Goal: Transaction & Acquisition: Purchase product/service

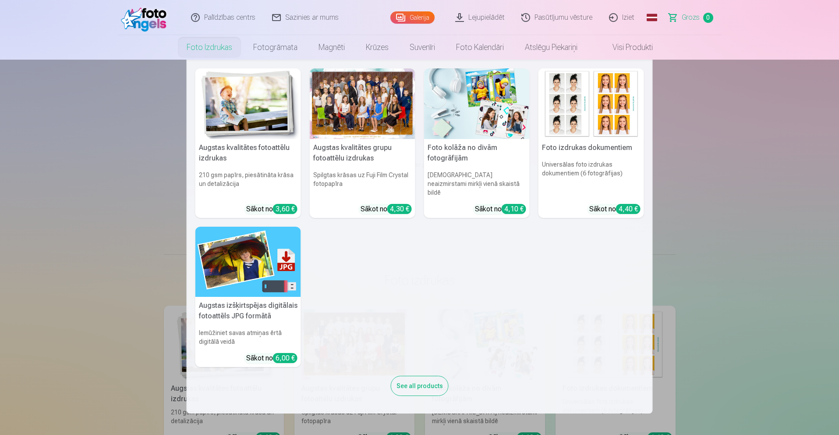
click at [222, 52] on link "Foto izdrukas" at bounding box center [209, 47] width 67 height 25
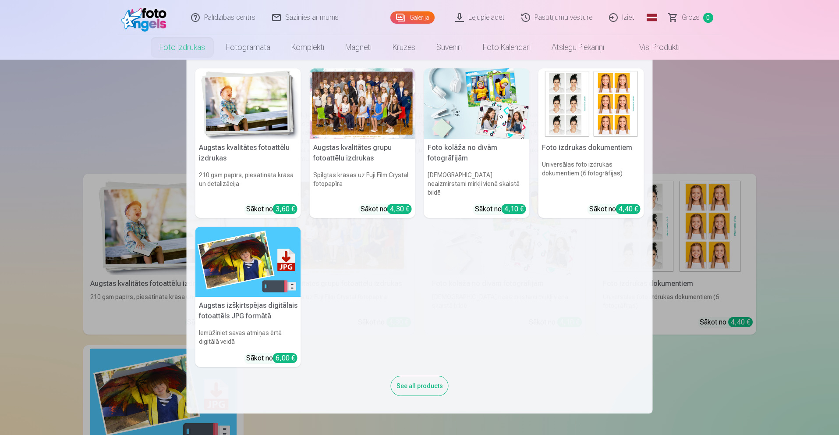
click at [240, 148] on h5 "Augstas kvalitātes fotoattēlu izdrukas" at bounding box center [248, 153] width 106 height 28
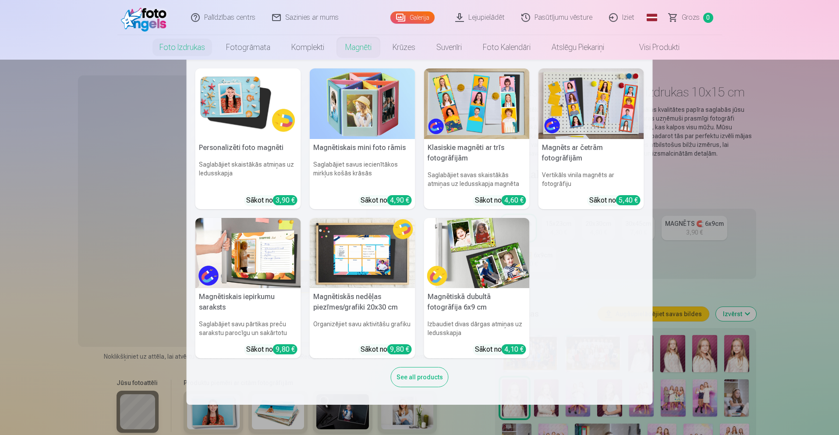
click at [356, 50] on link "Magnēti" at bounding box center [358, 47] width 47 height 25
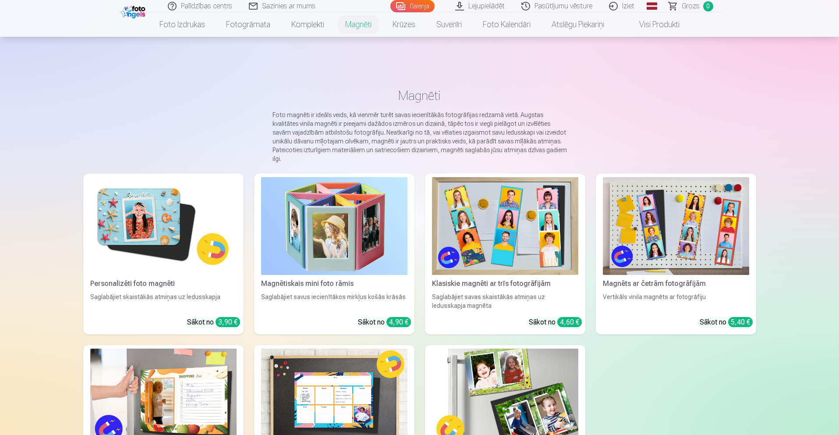
scroll to position [30, 0]
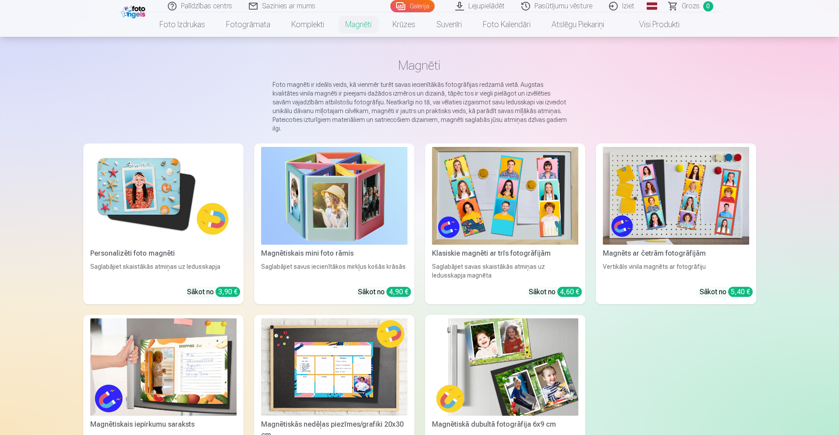
click at [523, 248] on div "Klasiskie magnēti ar trīs fotogrāfijām" at bounding box center [504, 253] width 153 height 11
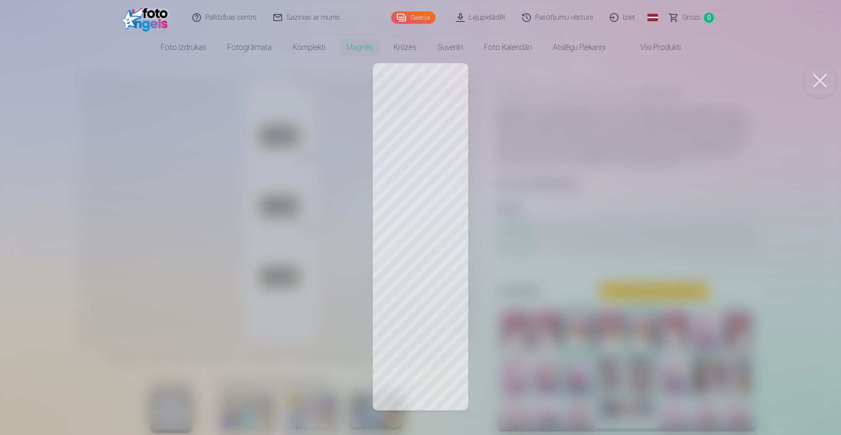
click at [440, 98] on div at bounding box center [420, 217] width 841 height 435
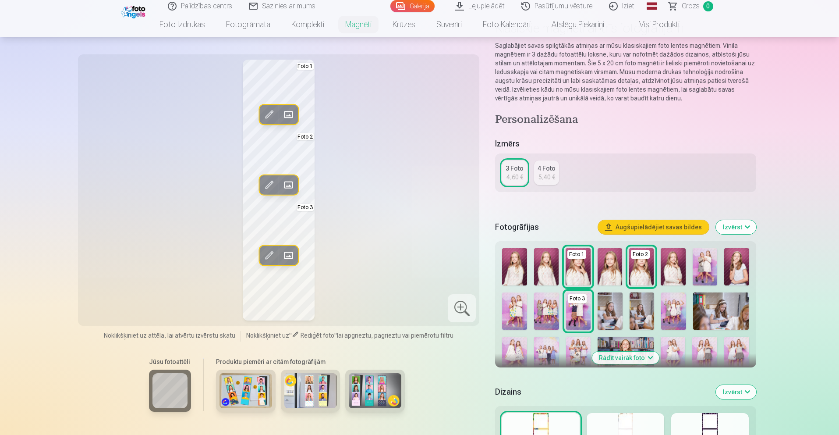
scroll to position [98, 0]
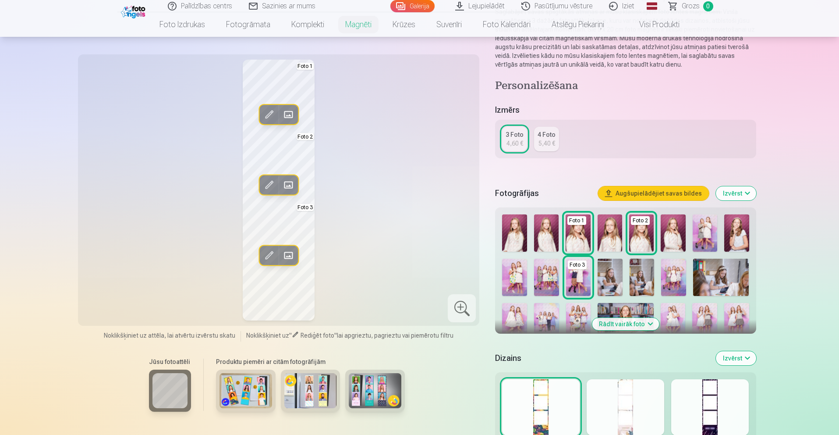
click at [630, 322] on button "Rādīt vairāk foto" at bounding box center [625, 324] width 67 height 12
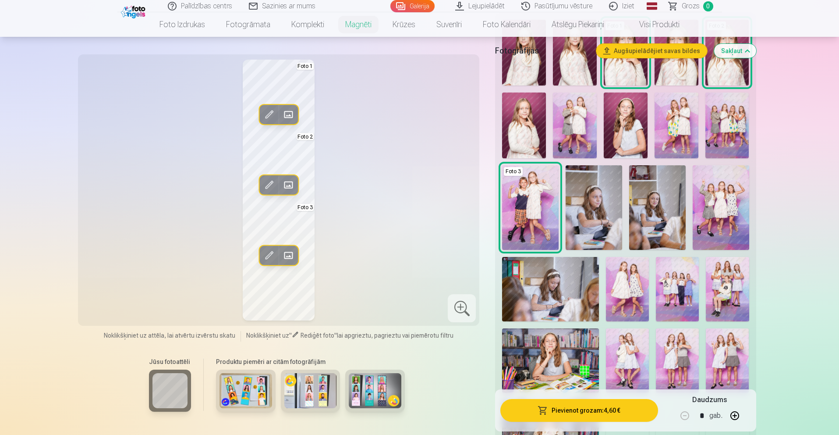
scroll to position [337, 0]
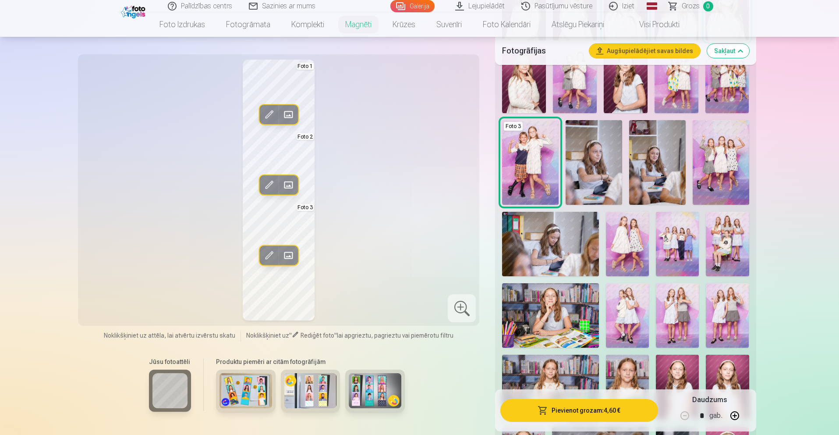
click at [566, 309] on img at bounding box center [550, 315] width 97 height 64
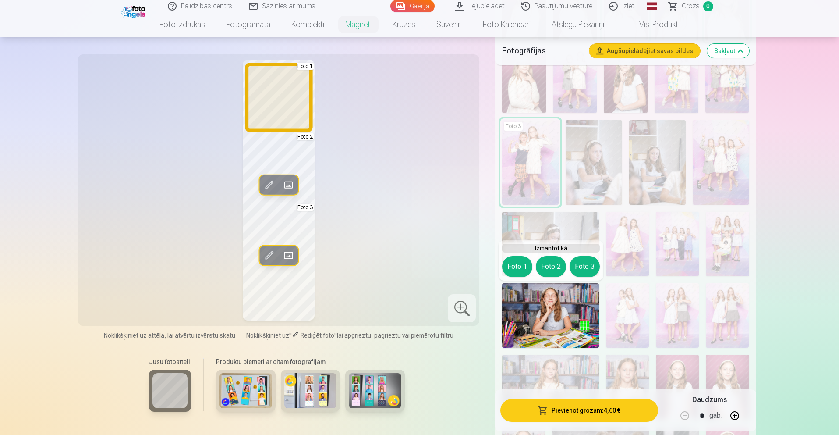
click at [522, 266] on button "Foto 1" at bounding box center [517, 266] width 30 height 21
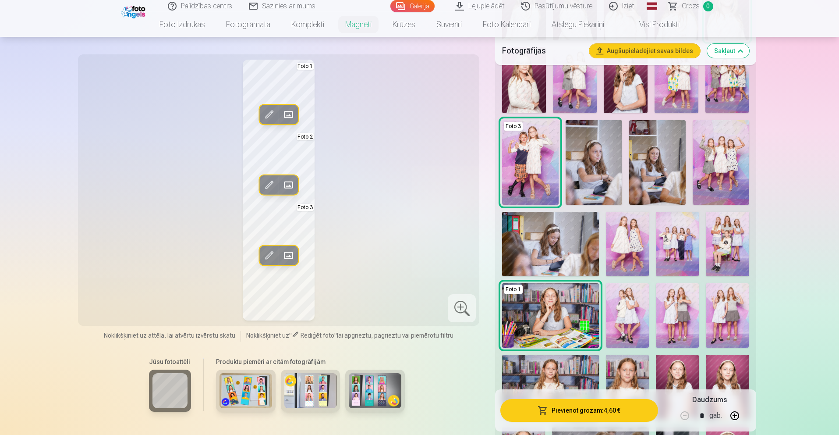
scroll to position [349, 0]
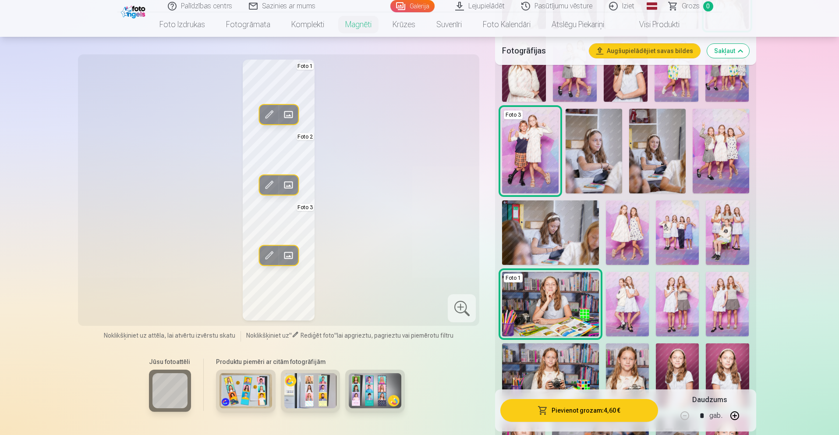
click at [632, 284] on img at bounding box center [627, 304] width 43 height 64
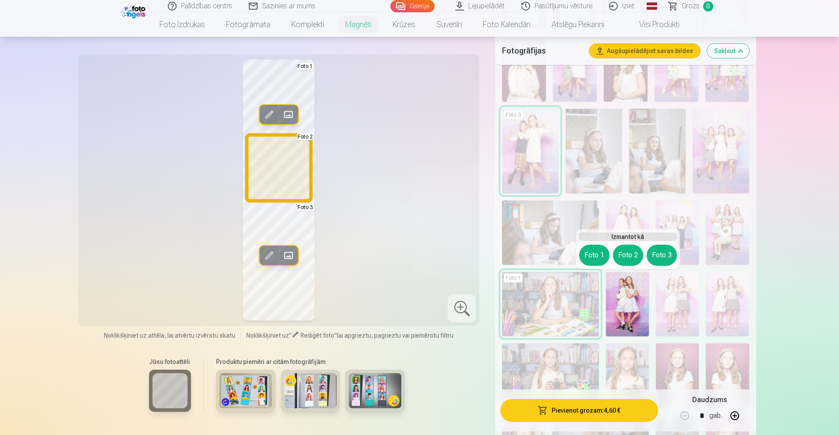
click at [625, 258] on button "Foto 2" at bounding box center [628, 254] width 30 height 21
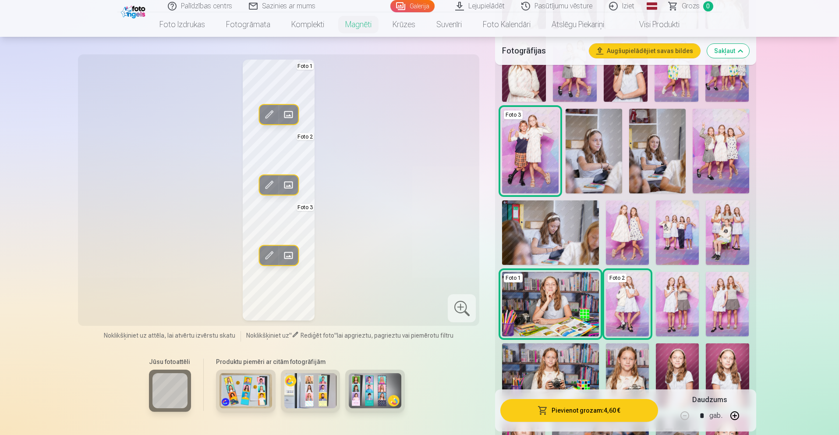
click at [288, 253] on span at bounding box center [288, 255] width 14 height 14
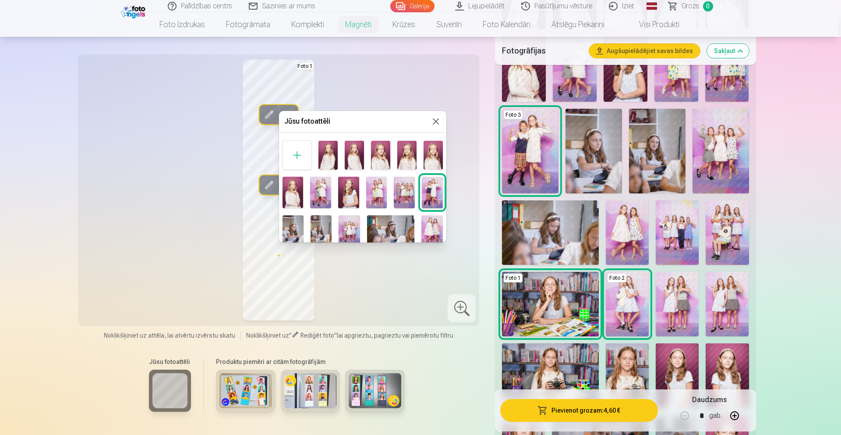
click at [400, 299] on div at bounding box center [420, 217] width 841 height 435
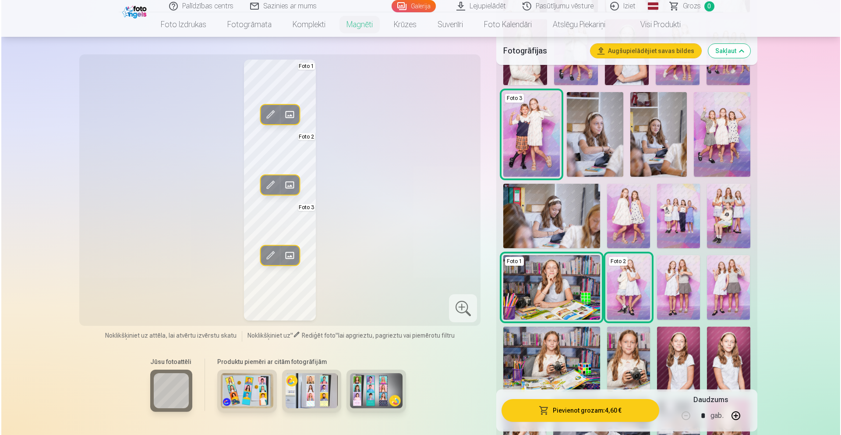
scroll to position [518, 0]
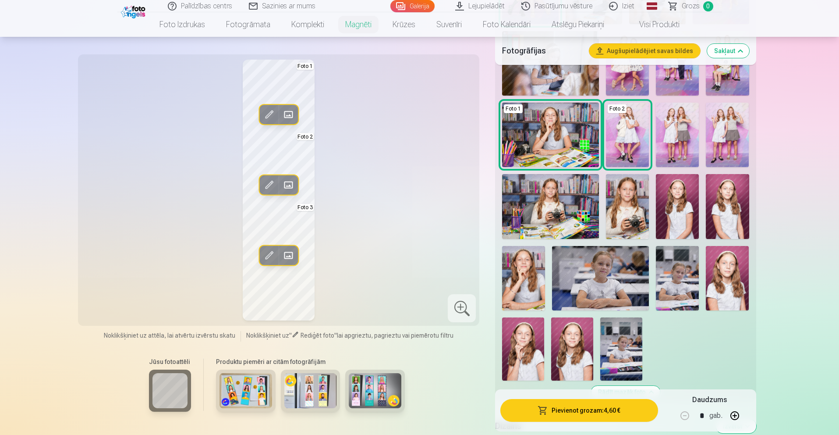
click at [725, 281] on img at bounding box center [727, 278] width 43 height 64
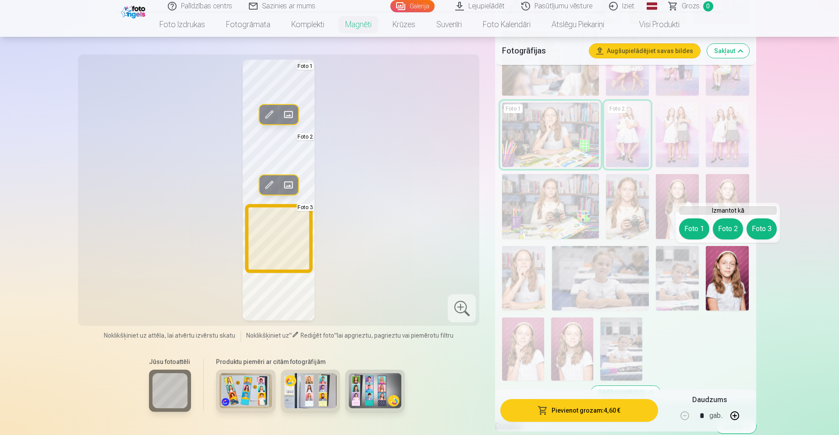
click at [758, 228] on button "Foto 3" at bounding box center [761, 228] width 30 height 21
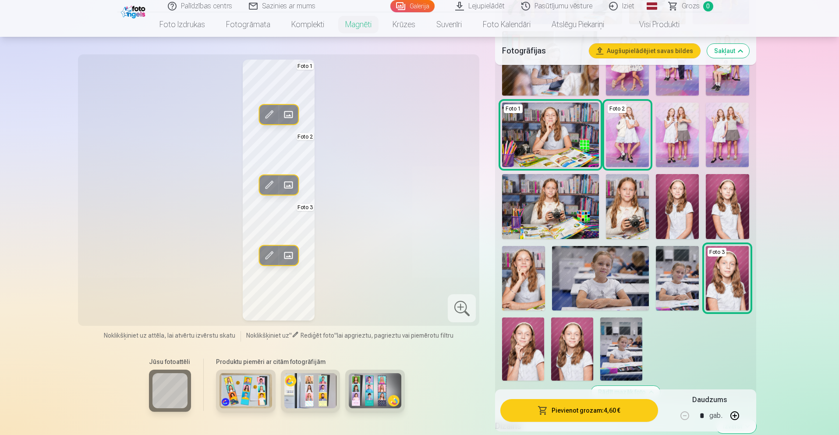
click at [583, 420] on button "Pievienot grozam : 4,60 €" at bounding box center [578, 410] width 157 height 23
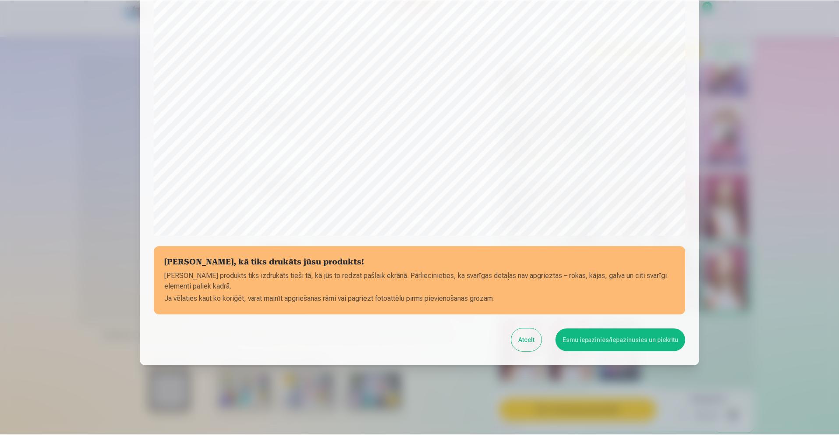
scroll to position [196, 0]
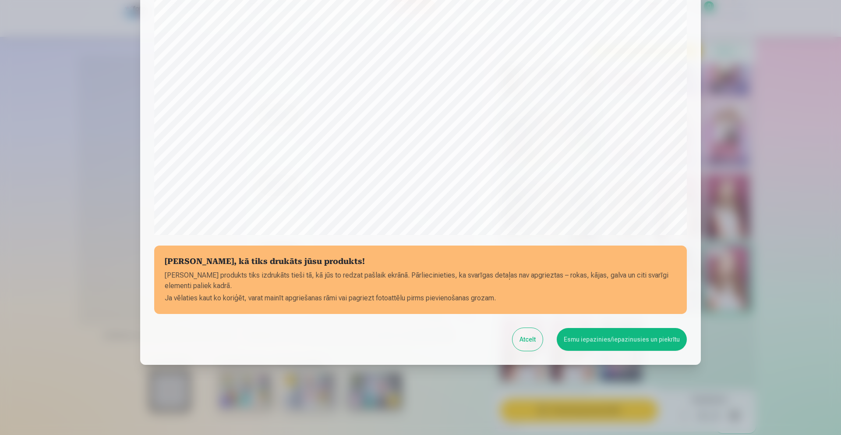
click at [630, 341] on button "Esmu iepazinies/iepazinusies un piekrītu" at bounding box center [622, 339] width 130 height 23
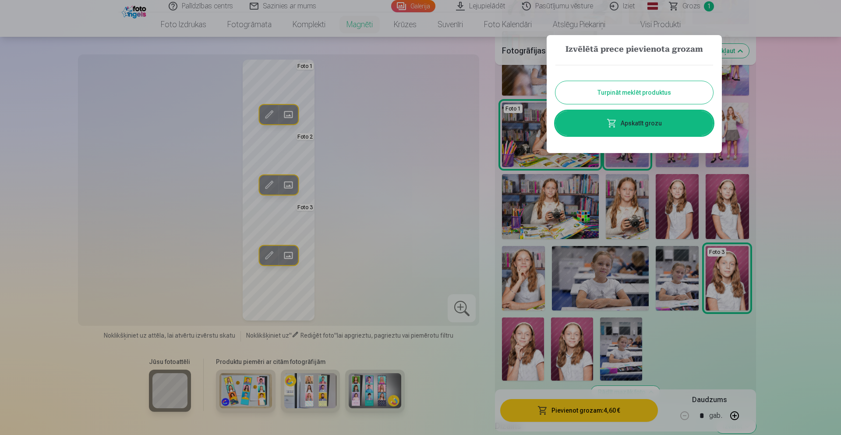
drag, startPoint x: 481, startPoint y: 145, endPoint x: 467, endPoint y: 151, distance: 14.5
click at [472, 149] on div at bounding box center [420, 217] width 841 height 435
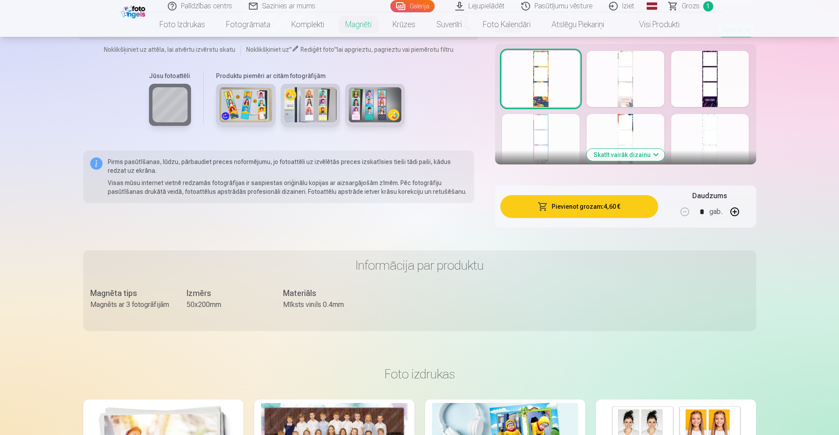
scroll to position [1040, 0]
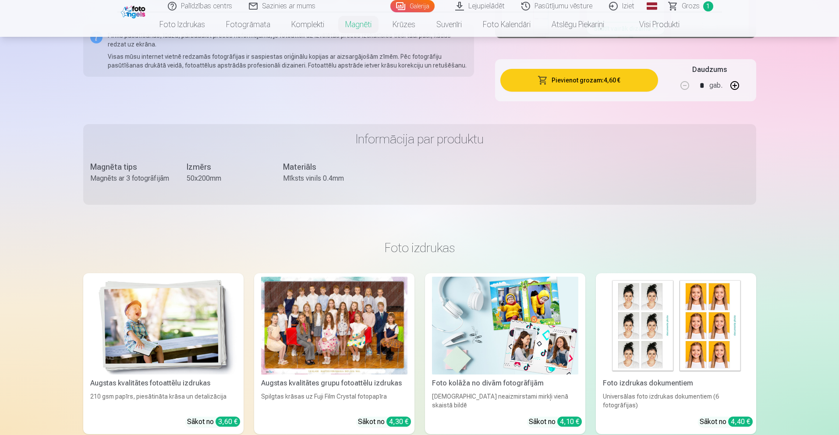
click at [328, 369] on div at bounding box center [334, 325] width 146 height 98
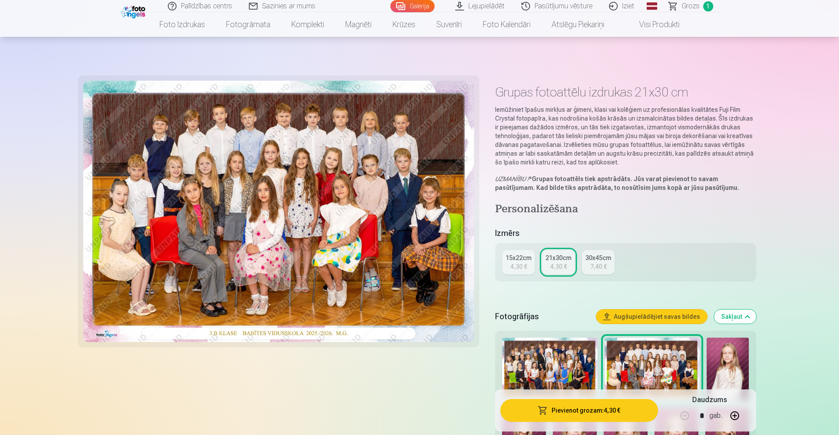
scroll to position [95, 0]
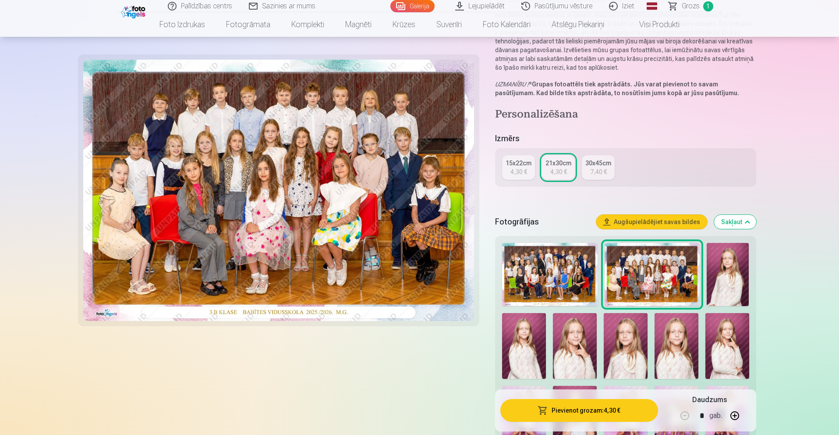
click at [558, 271] on img at bounding box center [549, 275] width 95 height 64
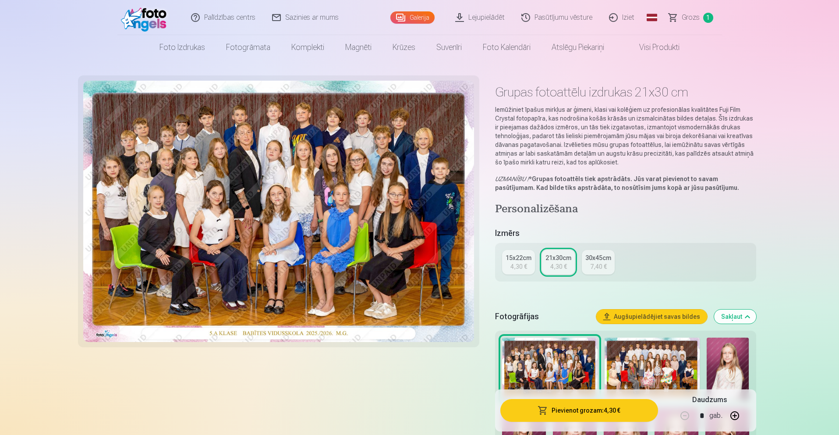
click at [537, 411] on button "Pievienot grozam : 4,30 €" at bounding box center [578, 410] width 157 height 23
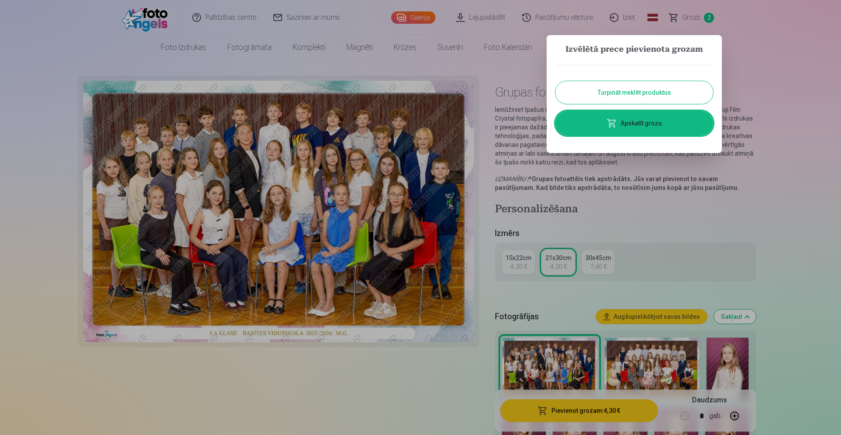
click at [651, 180] on div at bounding box center [420, 217] width 841 height 435
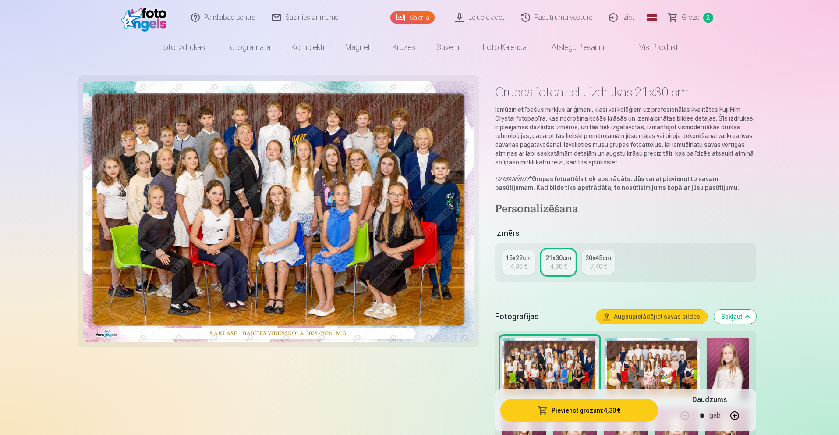
click at [539, 418] on button "Pievienot grozam : 4,30 €" at bounding box center [578, 410] width 157 height 23
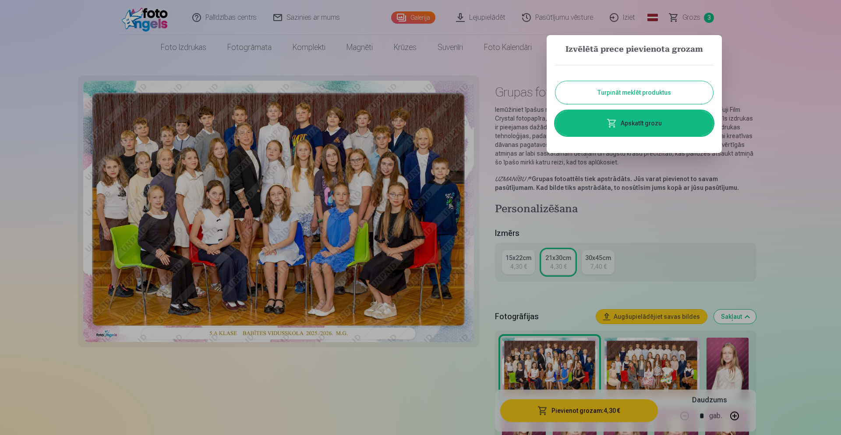
drag, startPoint x: 665, startPoint y: 177, endPoint x: 722, endPoint y: 24, distance: 163.0
click at [665, 176] on div at bounding box center [420, 217] width 841 height 435
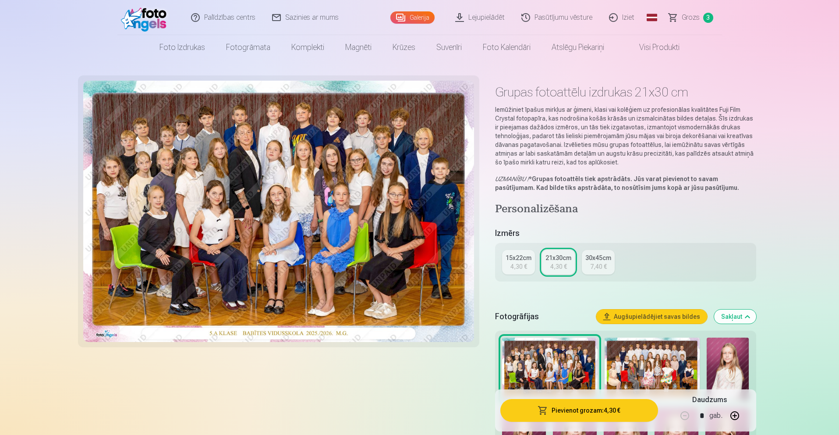
click at [700, 18] on link "Grozs 3" at bounding box center [691, 17] width 61 height 35
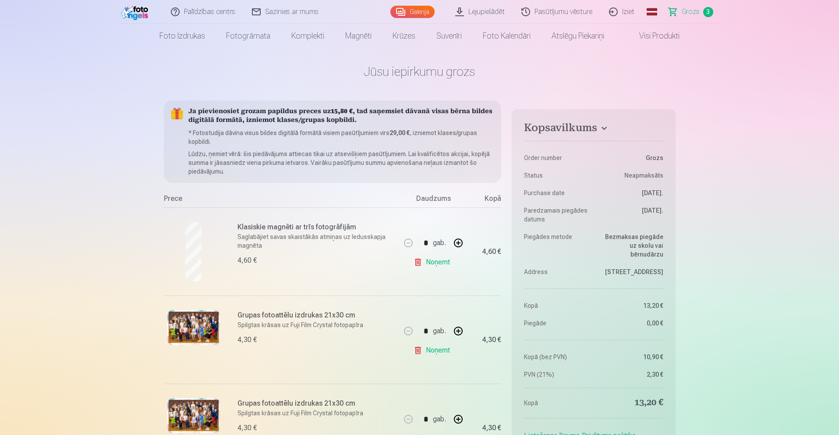
scroll to position [22, 0]
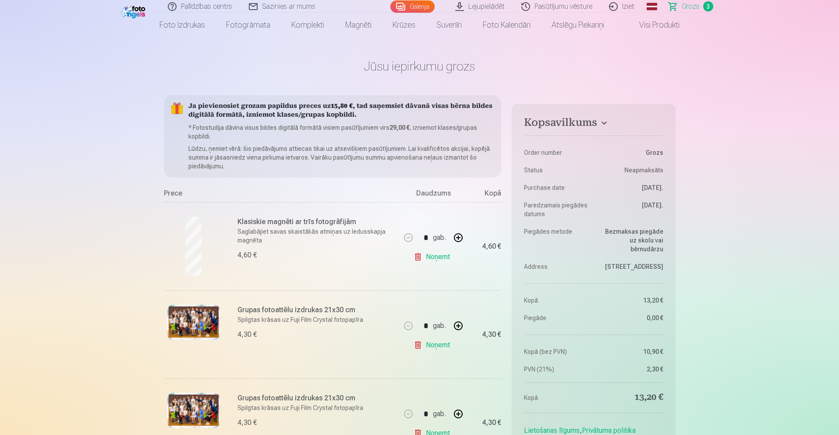
click at [420, 348] on link "Noņemt" at bounding box center [434, 345] width 40 height 18
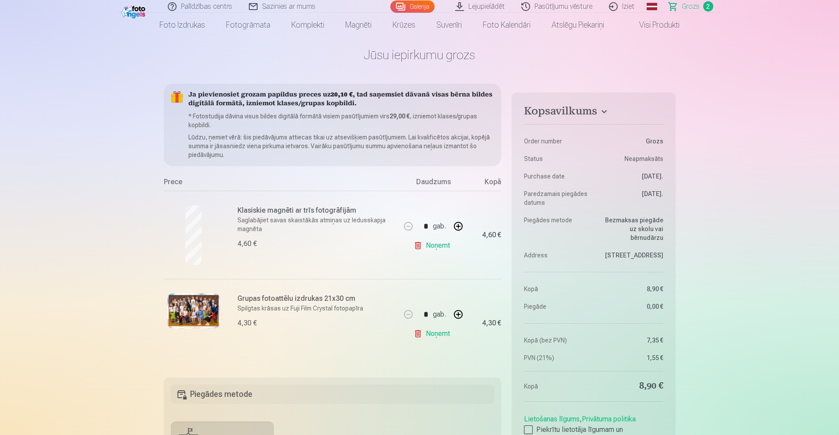
scroll to position [106, 0]
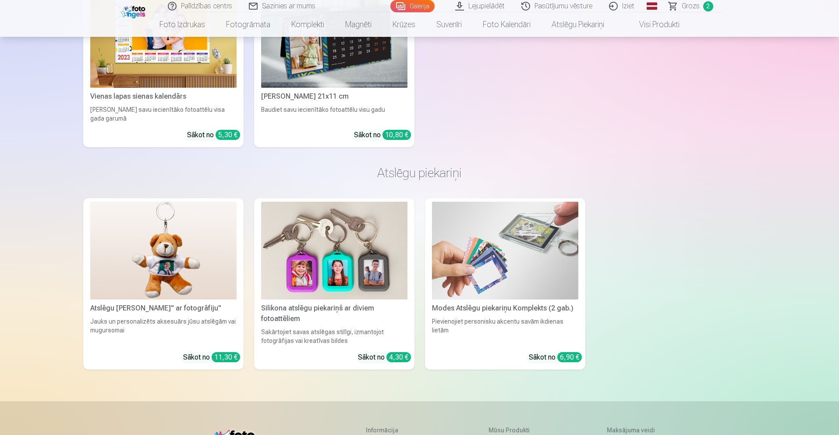
scroll to position [3473, 0]
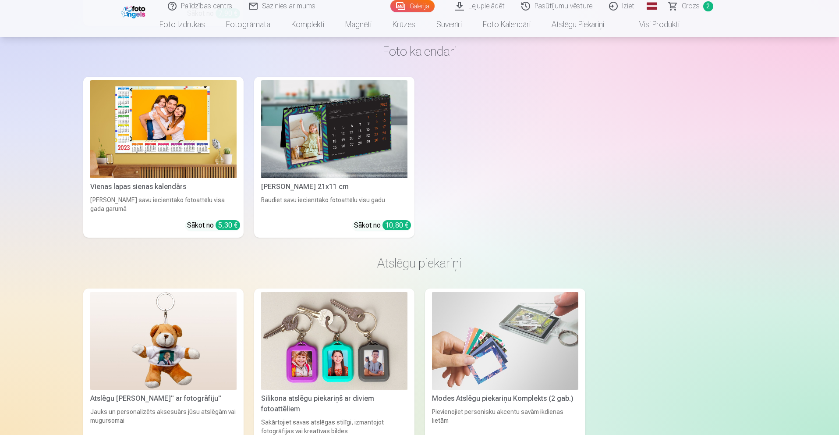
click at [334, 318] on img at bounding box center [334, 341] width 146 height 98
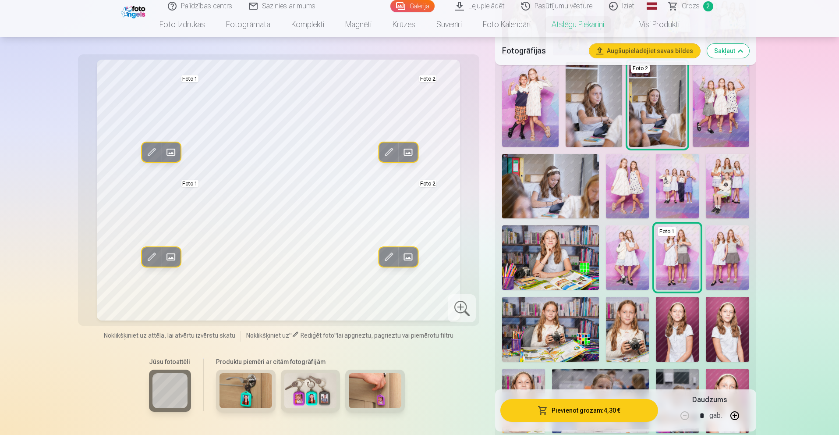
scroll to position [368, 0]
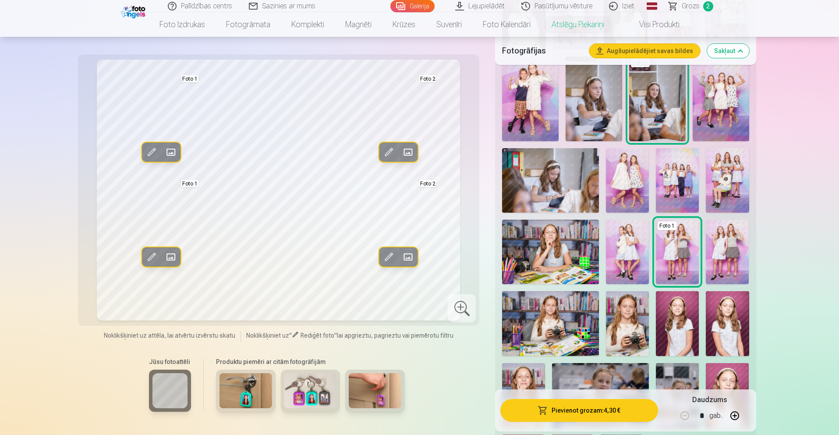
click at [708, 314] on img at bounding box center [727, 323] width 43 height 64
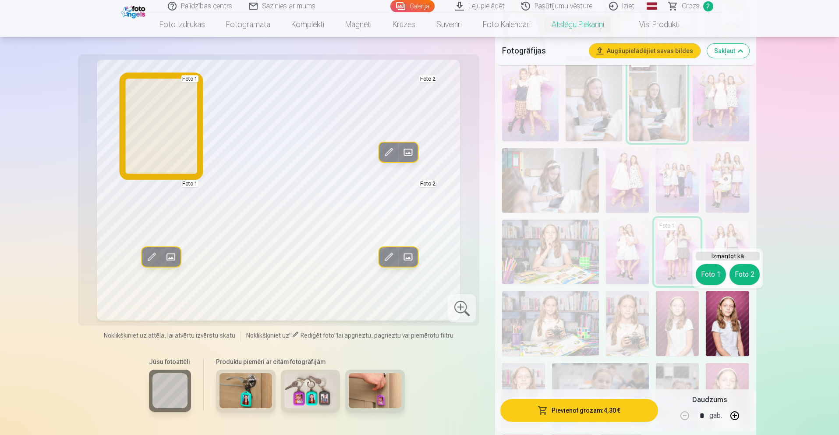
click at [717, 276] on button "Foto 1" at bounding box center [711, 274] width 30 height 21
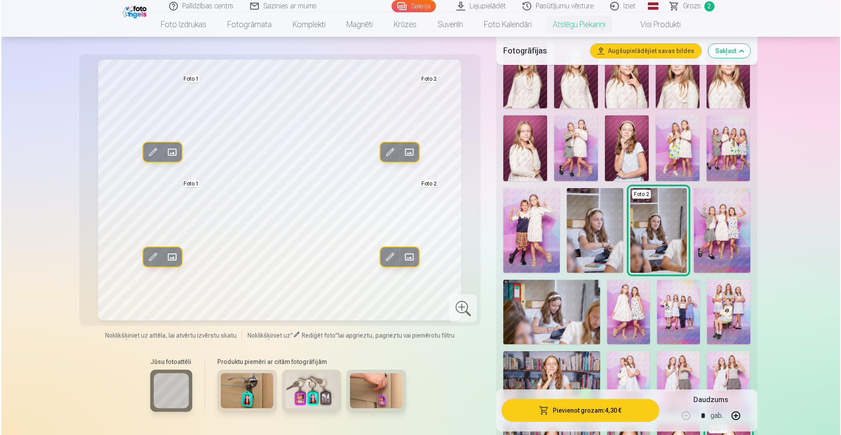
scroll to position [356, 0]
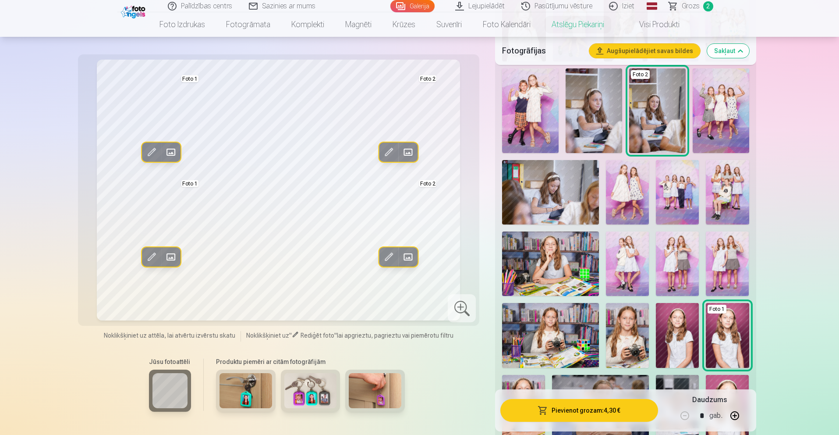
click at [560, 274] on img at bounding box center [550, 263] width 97 height 64
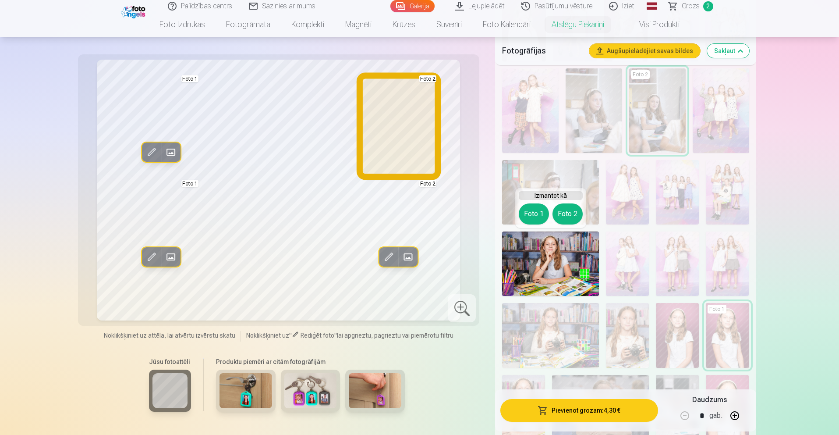
click at [573, 215] on button "Foto 2" at bounding box center [567, 213] width 30 height 21
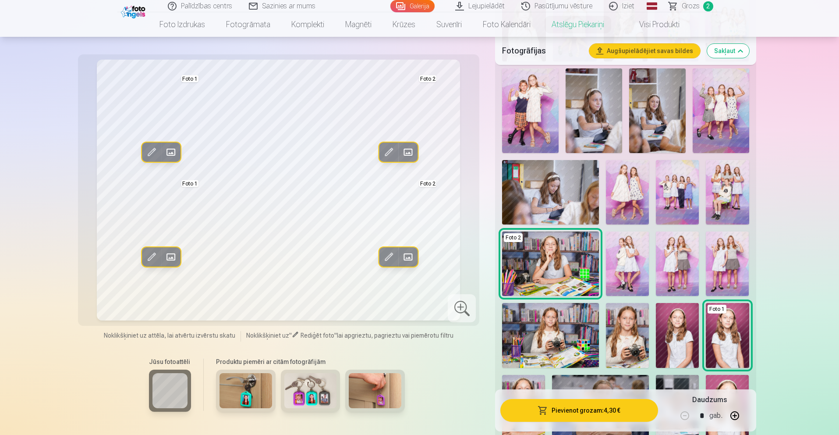
click at [569, 412] on button "Pievienot grozam : 4,30 €" at bounding box center [578, 410] width 157 height 23
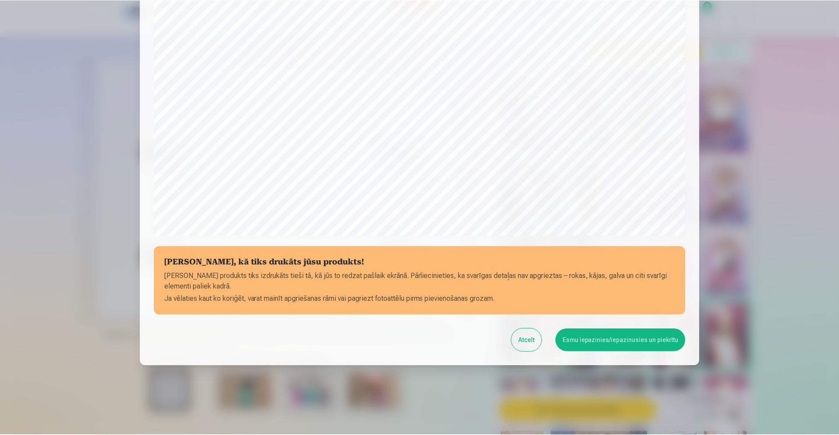
scroll to position [196, 0]
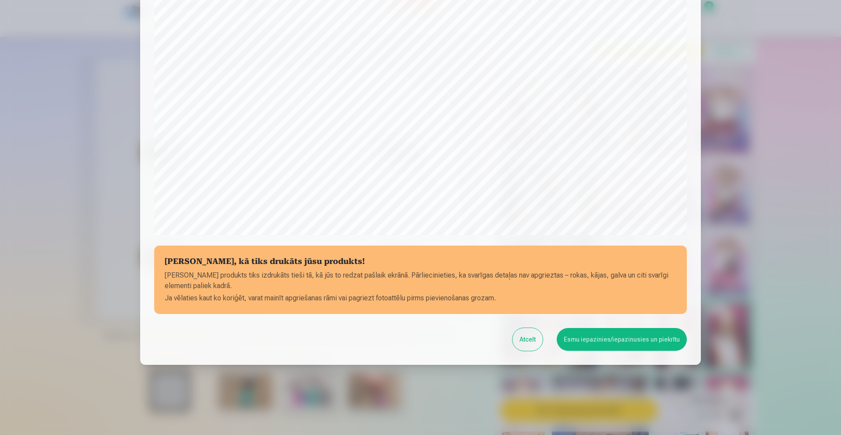
click at [630, 340] on button "Esmu iepazinies/iepazinusies un piekrītu" at bounding box center [622, 339] width 130 height 23
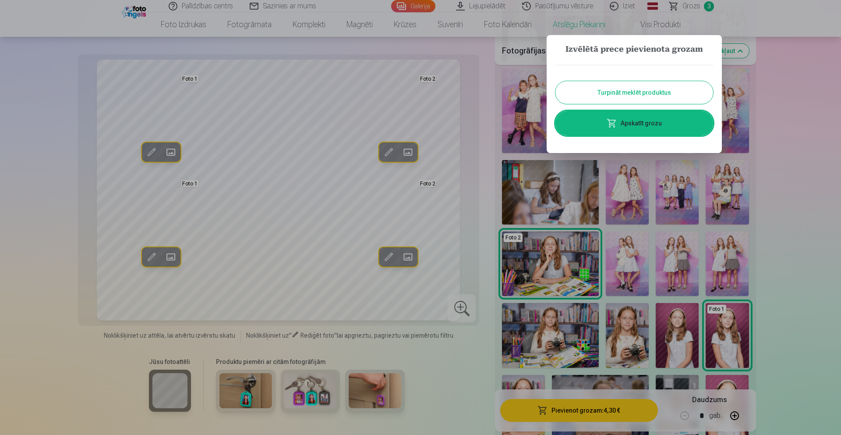
click at [478, 179] on div at bounding box center [420, 217] width 841 height 435
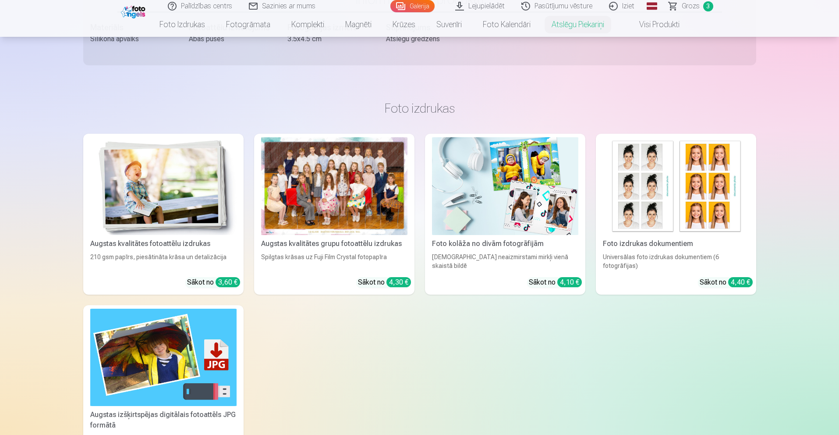
scroll to position [948, 0]
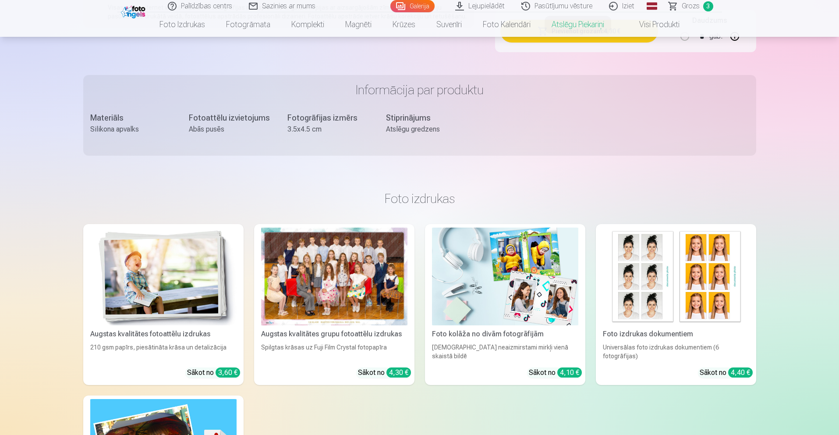
click at [647, 25] on link "Visi produkti" at bounding box center [652, 24] width 75 height 25
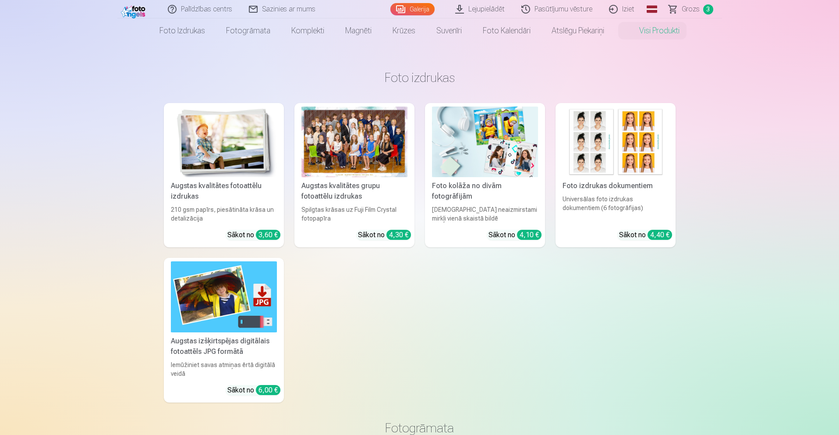
scroll to position [17, 0]
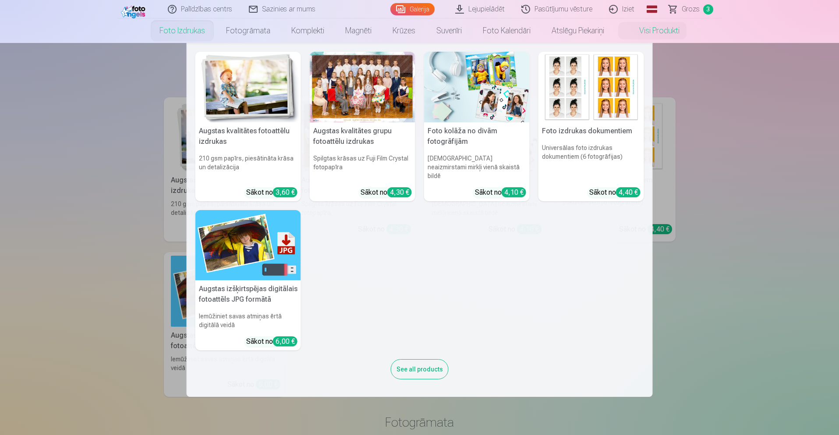
click at [198, 32] on link "Foto izdrukas" at bounding box center [182, 30] width 67 height 25
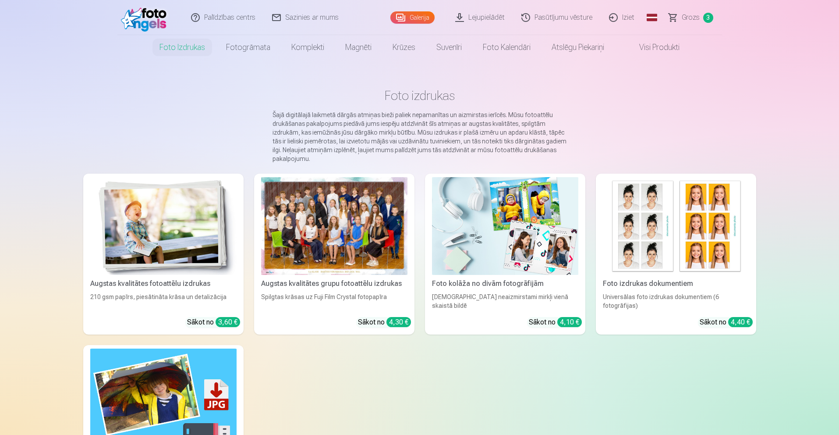
click at [128, 261] on img at bounding box center [163, 226] width 146 height 98
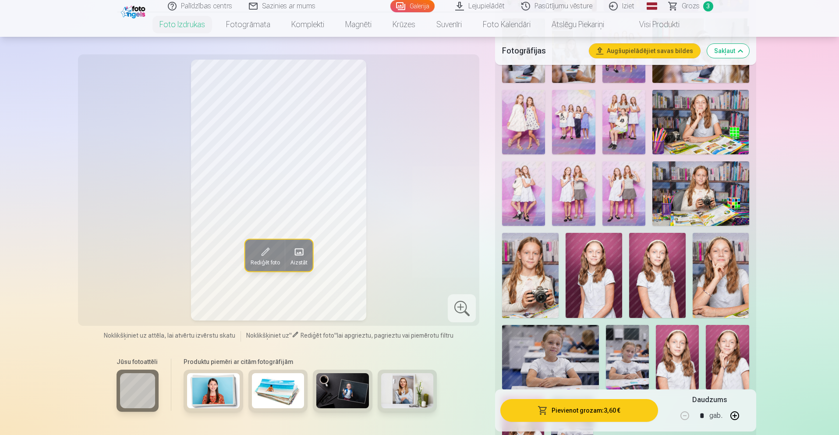
scroll to position [672, 0]
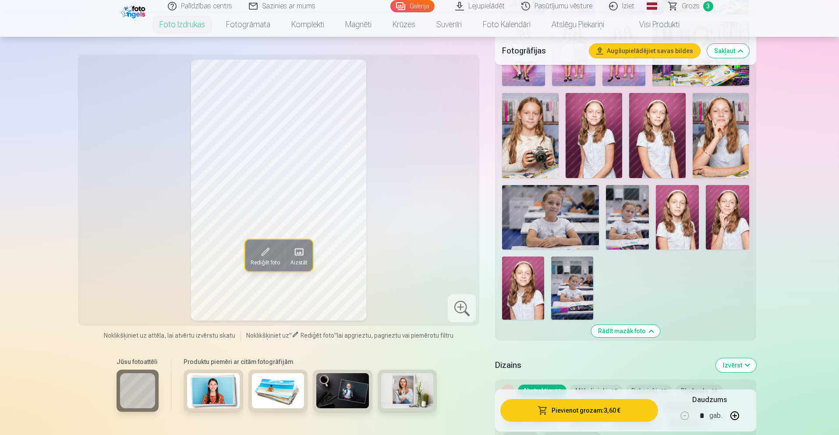
click at [640, 330] on button "Rādīt mazāk foto" at bounding box center [625, 331] width 69 height 12
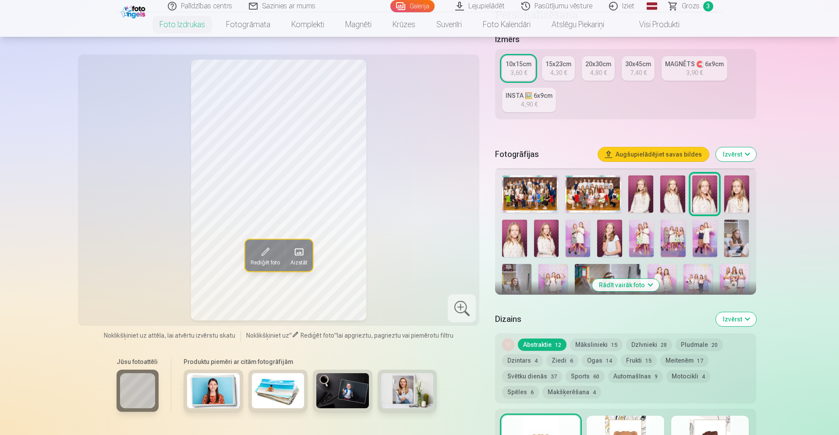
scroll to position [159, 0]
click at [616, 282] on button "Rādīt vairāk foto" at bounding box center [625, 285] width 67 height 12
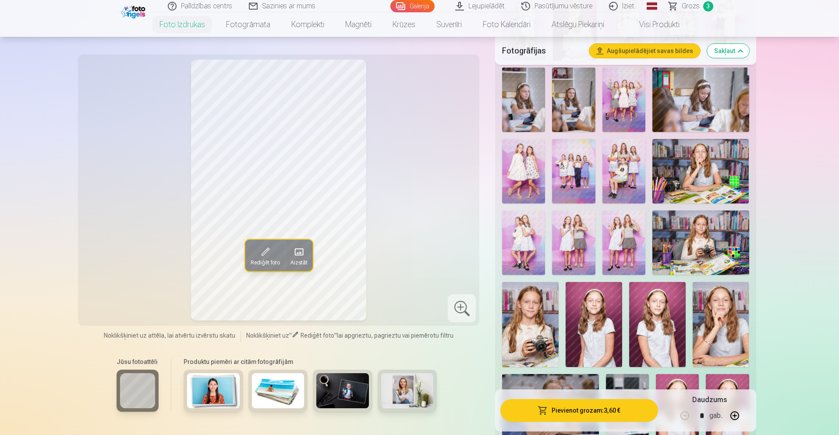
scroll to position [500, 0]
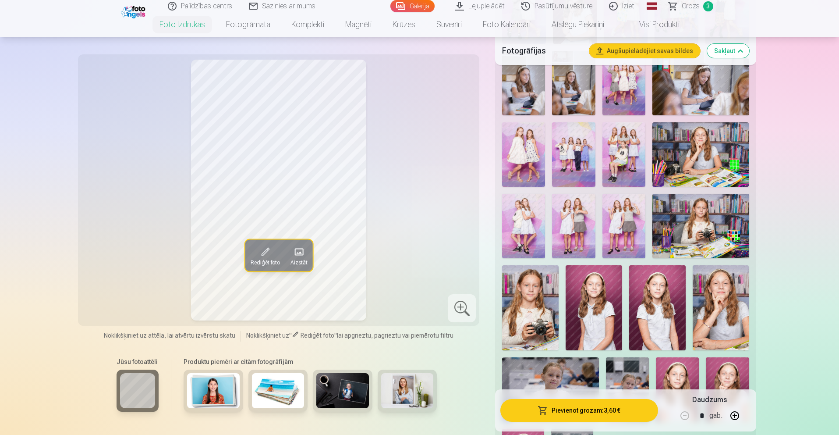
click at [707, 303] on img at bounding box center [721, 307] width 57 height 85
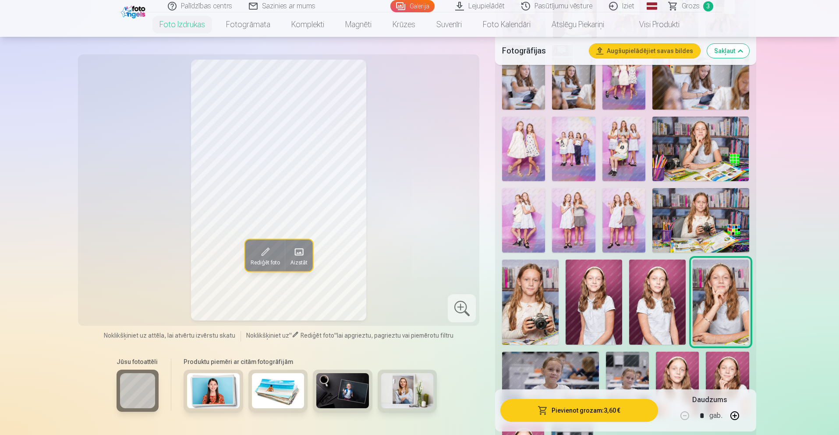
click at [653, 311] on img at bounding box center [657, 301] width 57 height 85
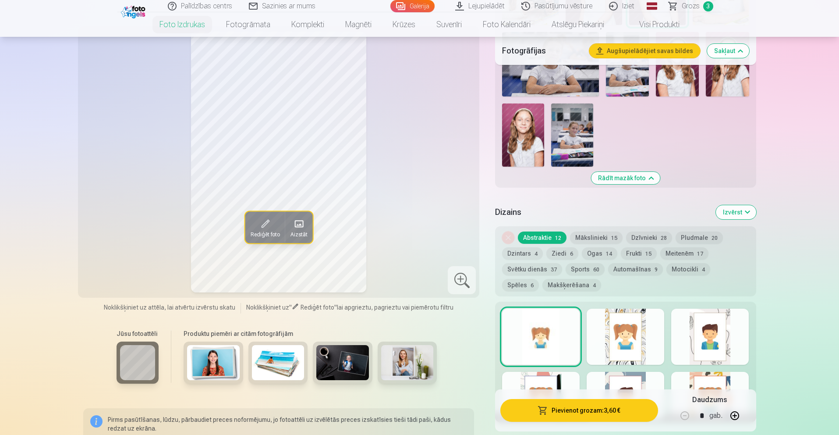
scroll to position [831, 0]
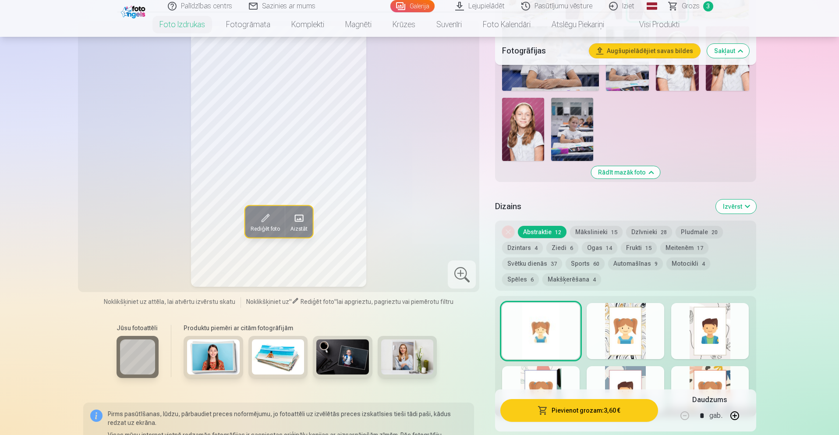
click at [559, 251] on button "Ziedi 6" at bounding box center [562, 247] width 32 height 12
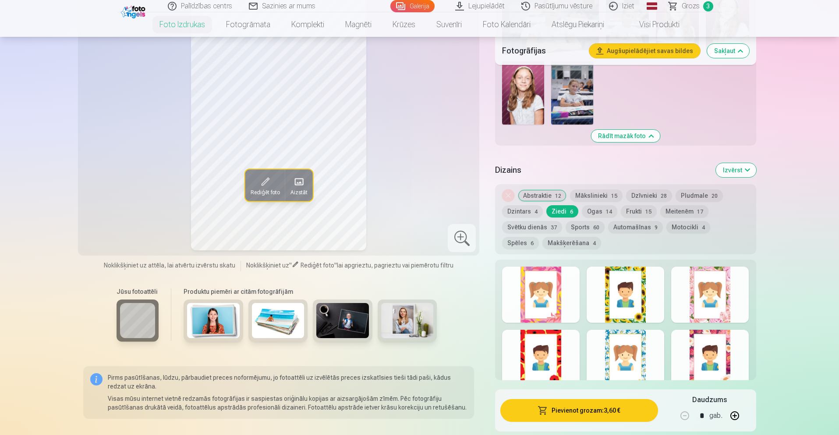
scroll to position [944, 0]
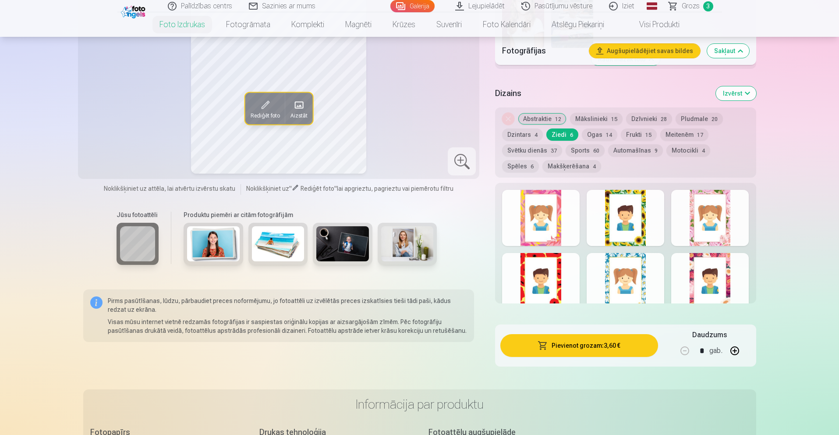
click at [704, 213] on div at bounding box center [710, 218] width 78 height 56
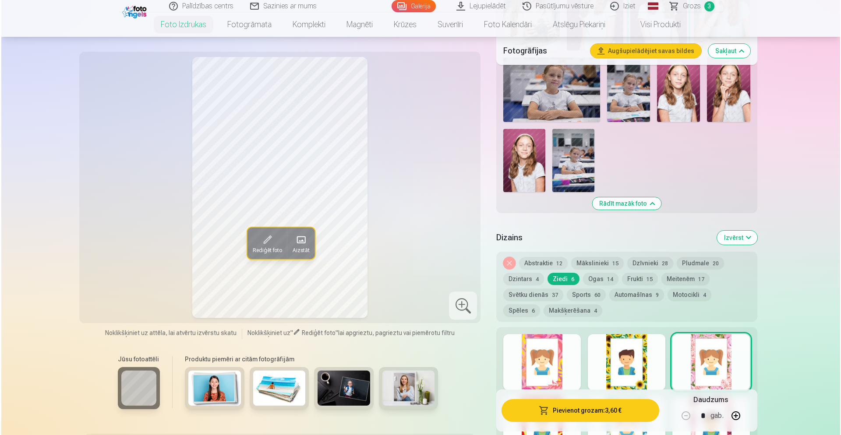
scroll to position [841, 0]
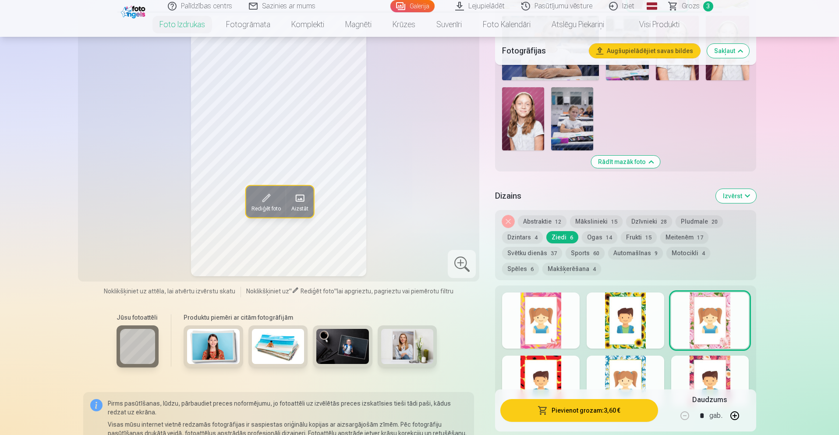
click at [578, 411] on button "Pievienot grozam : 3,60 €" at bounding box center [578, 410] width 157 height 23
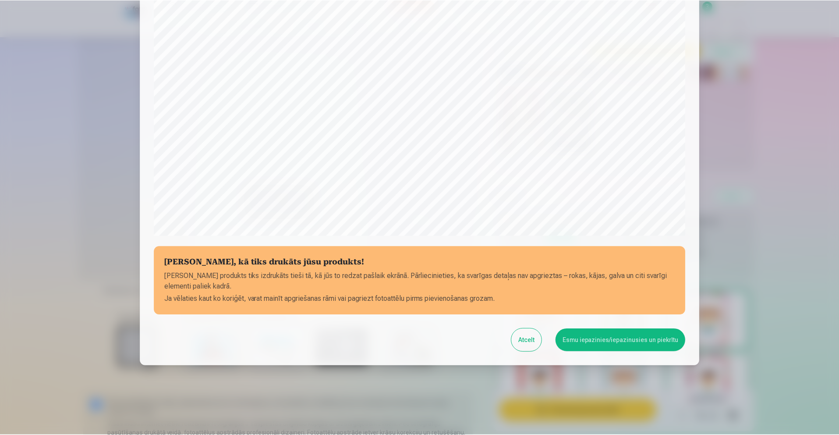
scroll to position [196, 0]
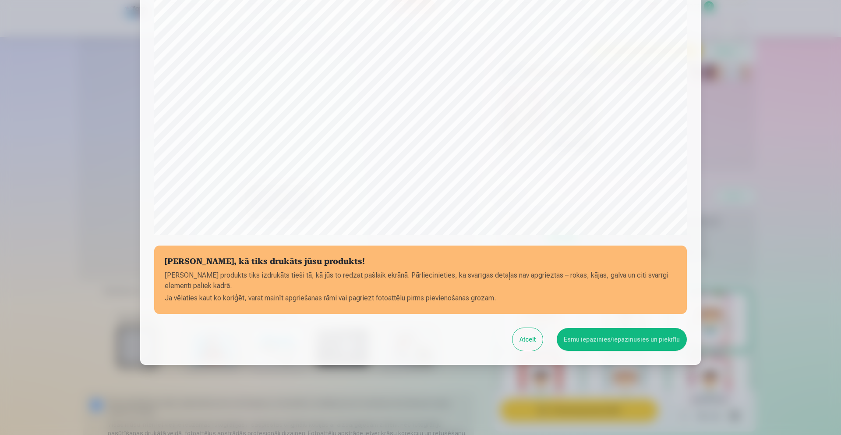
click at [632, 335] on button "Esmu iepazinies/iepazinusies un piekrītu" at bounding box center [622, 339] width 130 height 23
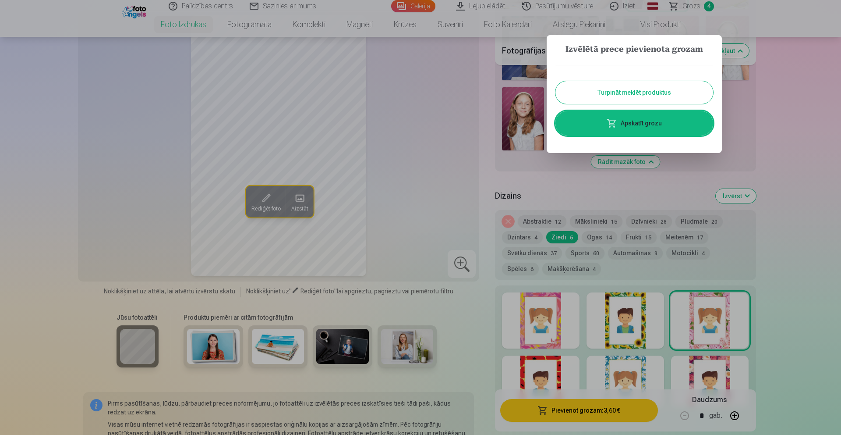
click at [838, 136] on div at bounding box center [420, 217] width 841 height 435
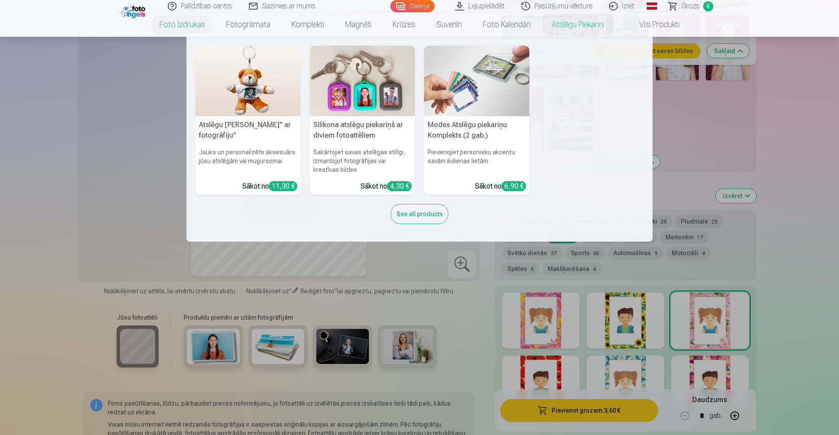
click at [369, 99] on img at bounding box center [363, 81] width 106 height 71
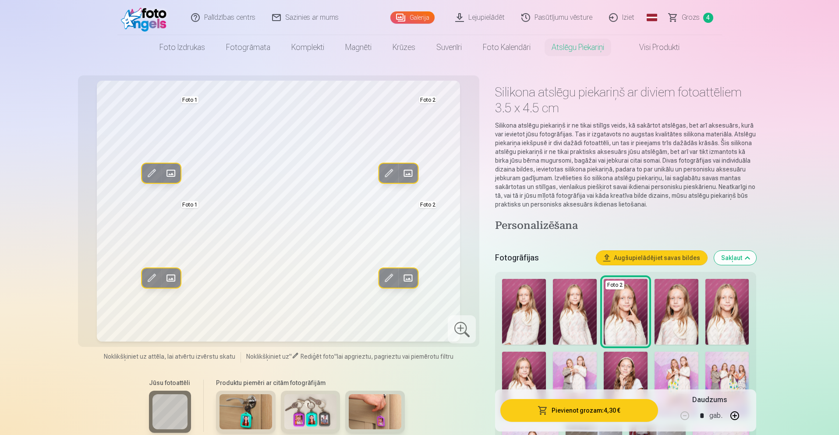
click at [414, 171] on span at bounding box center [408, 173] width 14 height 14
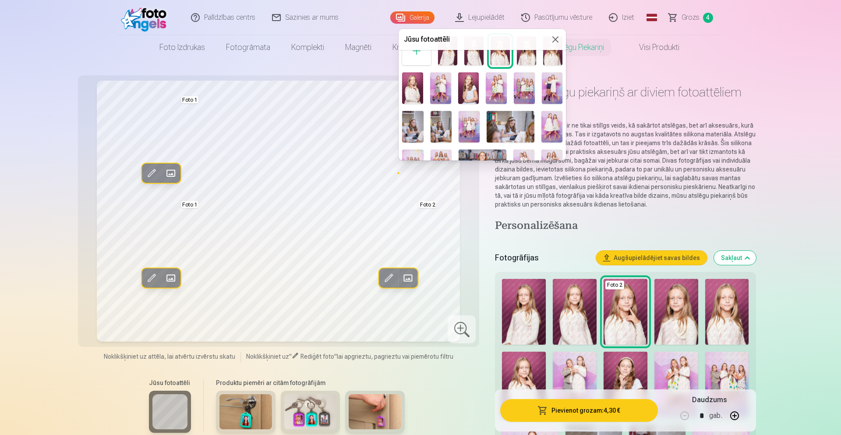
scroll to position [156, 0]
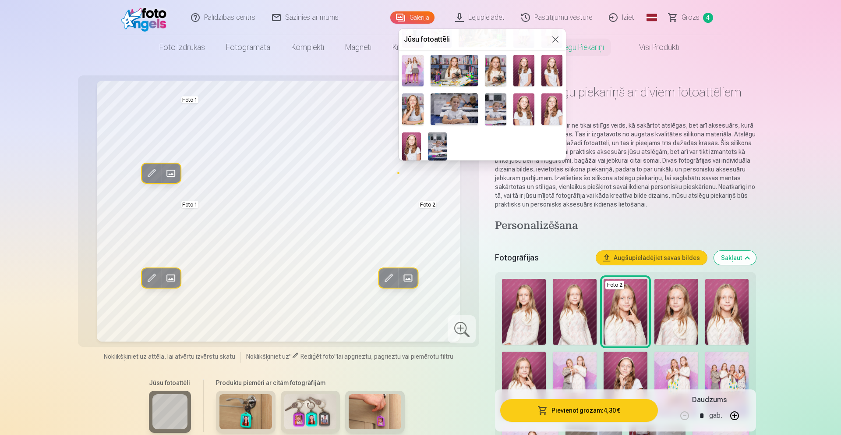
click at [472, 68] on img at bounding box center [455, 71] width 48 height 32
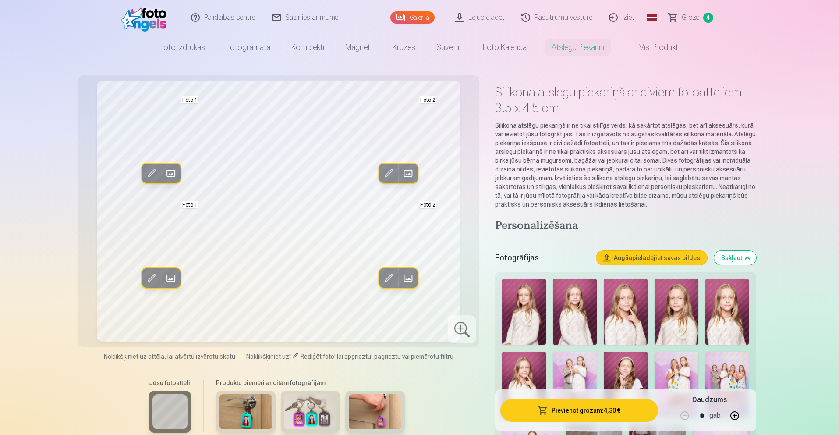
click at [587, 403] on button "Pievienot grozam : 4,30 €" at bounding box center [578, 410] width 157 height 23
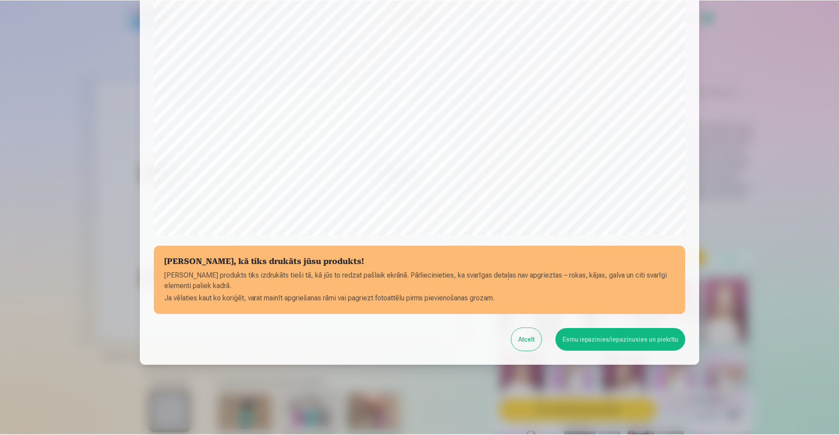
scroll to position [196, 0]
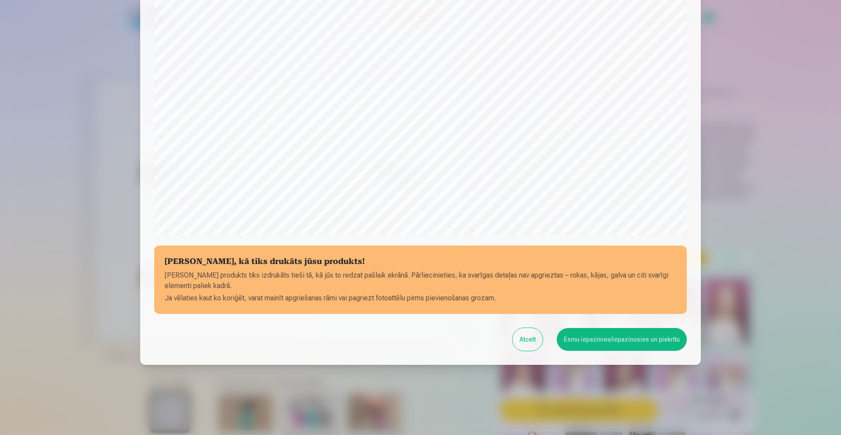
click at [602, 340] on button "Esmu iepazinies/iepazinusies un piekrītu" at bounding box center [622, 339] width 130 height 23
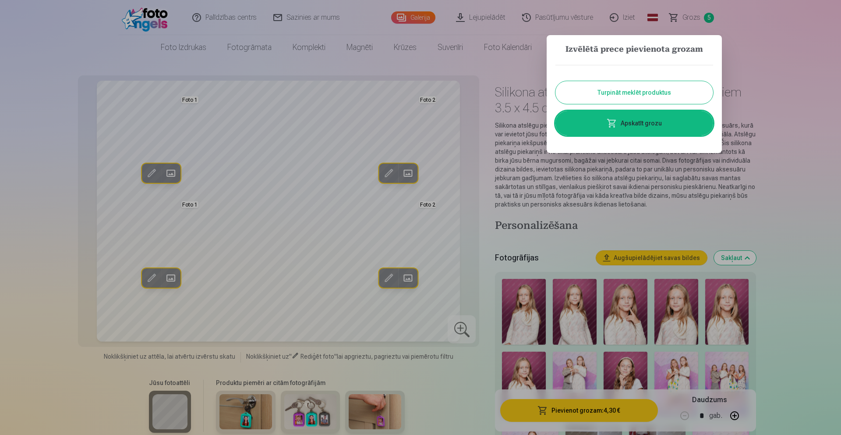
click at [633, 120] on link "Apskatīt grozu" at bounding box center [634, 123] width 158 height 25
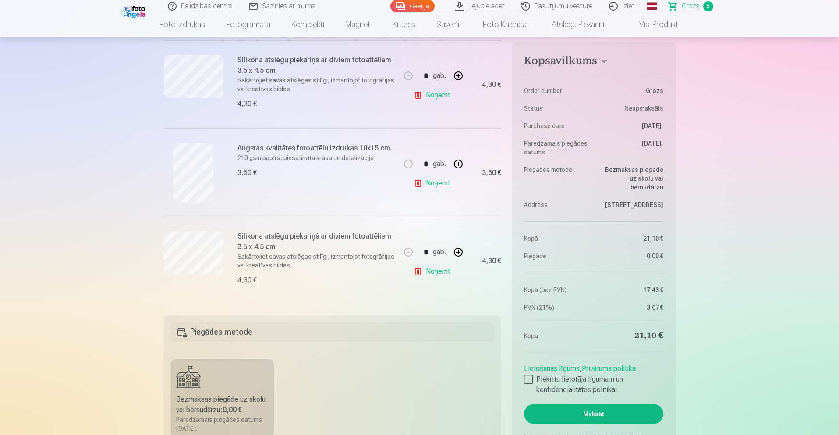
scroll to position [354, 0]
